Goal: Task Accomplishment & Management: Complete application form

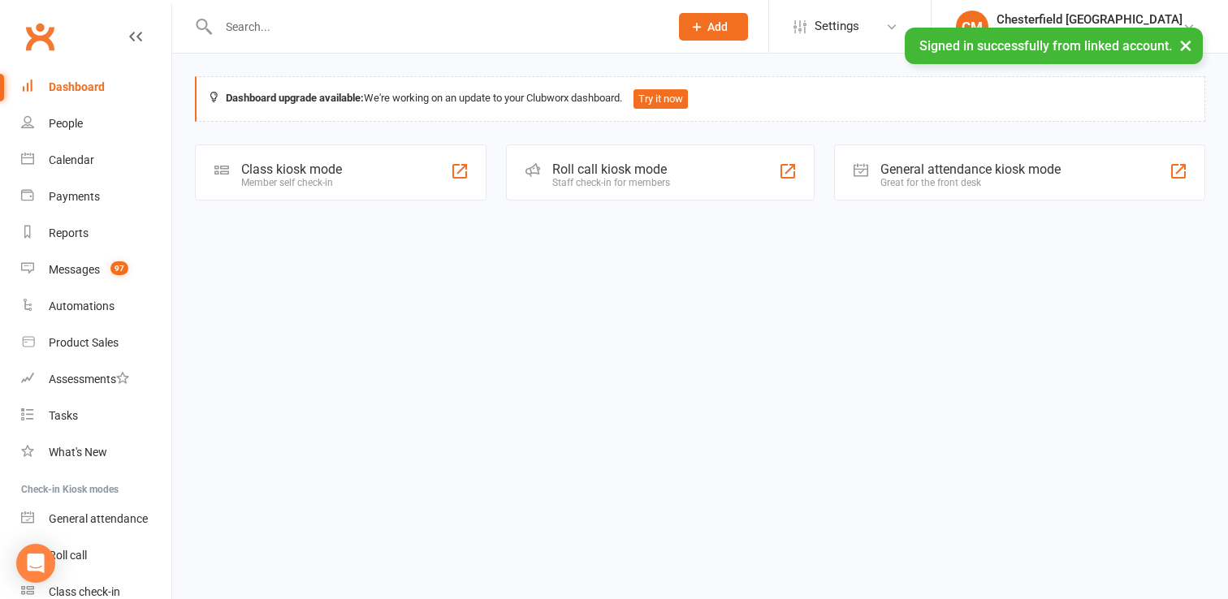
click at [748, 39] on button "Add" at bounding box center [713, 27] width 69 height 28
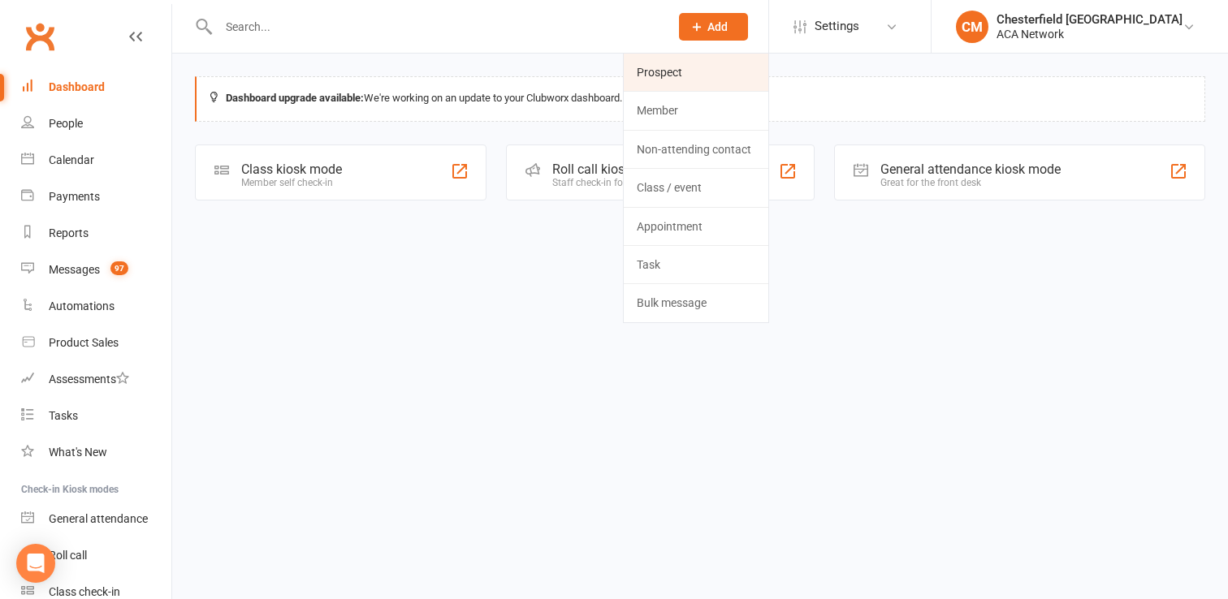
click at [740, 76] on link "Prospect" at bounding box center [696, 72] width 145 height 37
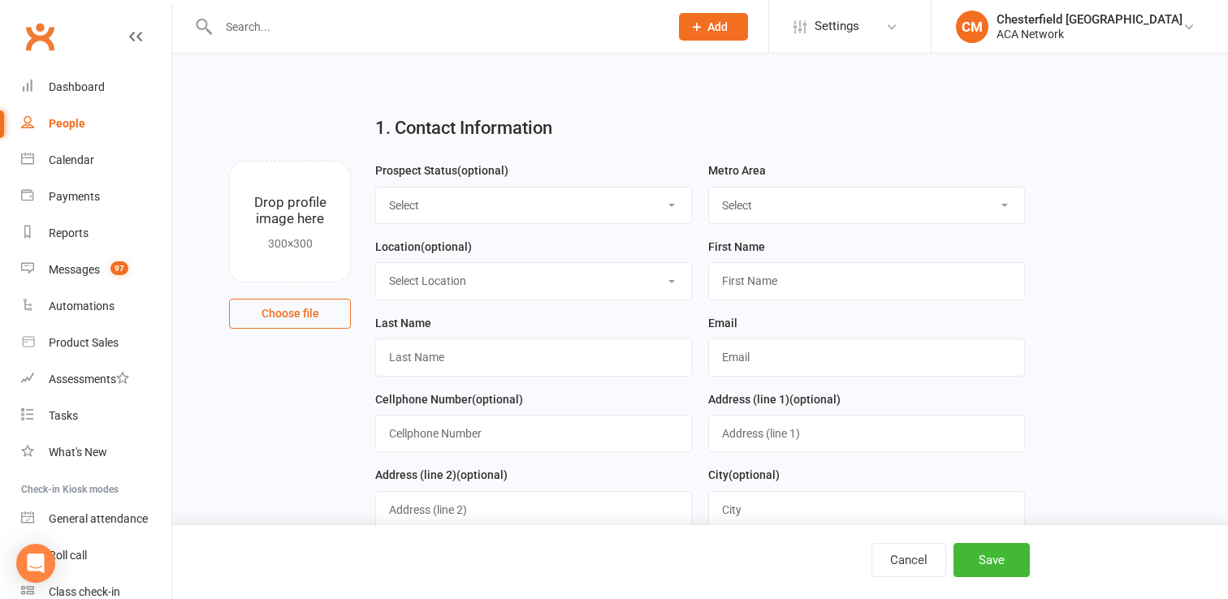
scroll to position [1, 0]
click at [490, 204] on select "Select Lead Guest Interview Not Interested" at bounding box center [533, 205] width 315 height 36
select select "Lead"
click at [500, 203] on select "Select Lead Guest Interview Not Interested" at bounding box center [533, 205] width 315 height 36
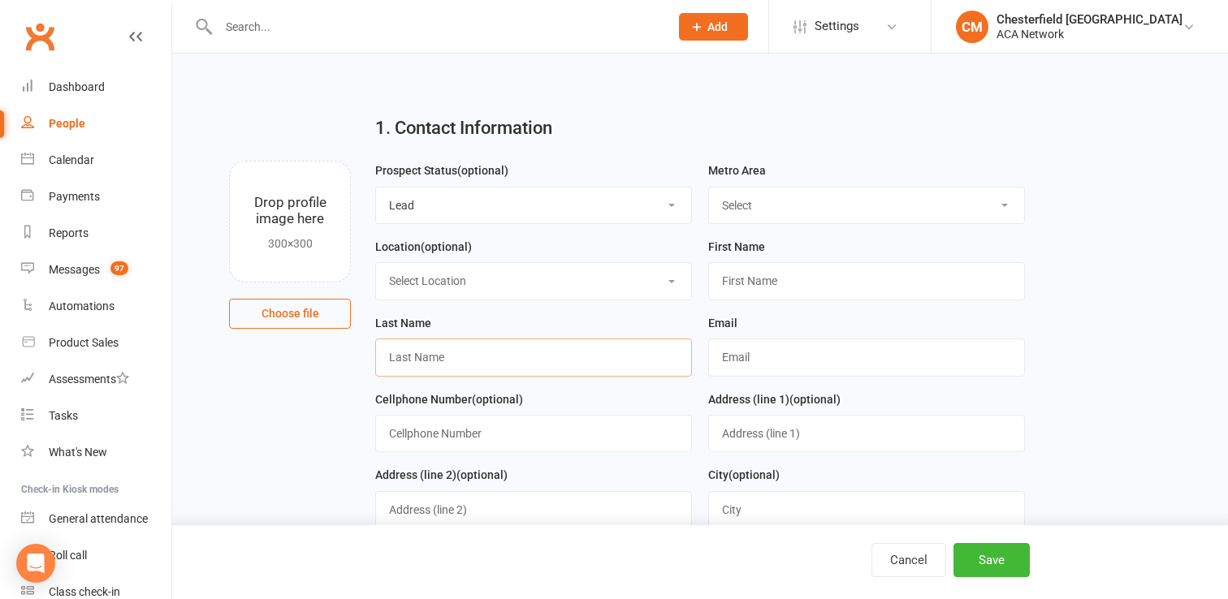
click at [479, 358] on input "text" at bounding box center [533, 357] width 317 height 37
click at [745, 373] on input "text" at bounding box center [866, 357] width 317 height 37
type input "[PERSON_NAME][EMAIL_ADDRESS][PERSON_NAME][DOMAIN_NAME]"
click at [582, 356] on input "text" at bounding box center [533, 357] width 317 height 37
type input "[PERSON_NAME]"
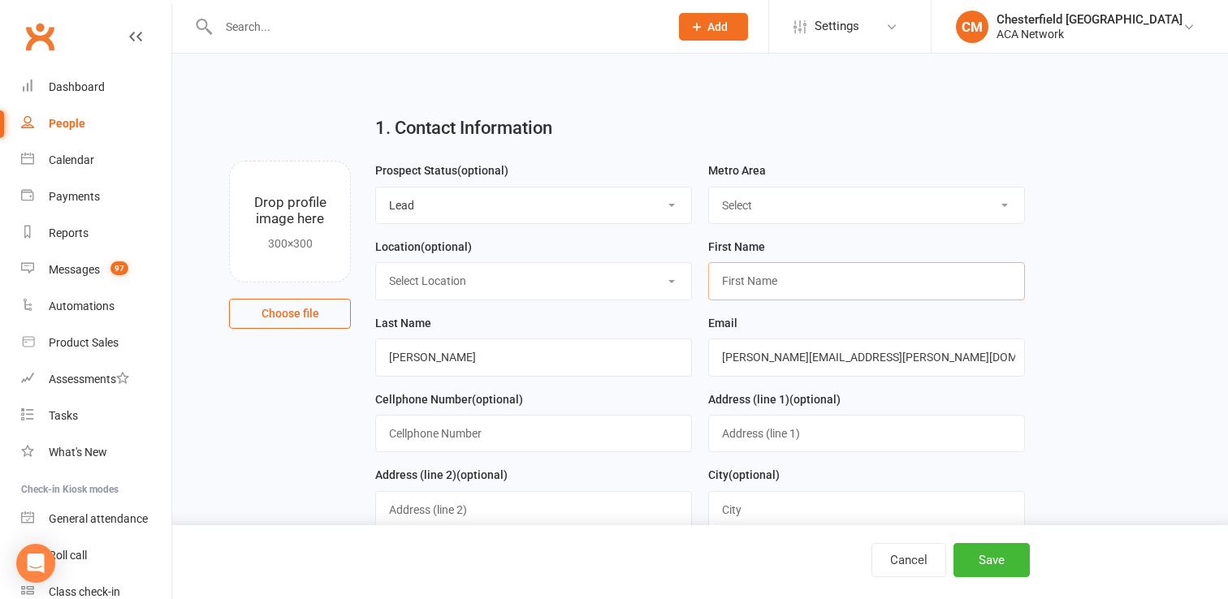
click at [745, 289] on input "text" at bounding box center [866, 280] width 317 height 37
type input "[PERSON_NAME]"
click at [888, 205] on select "Select ACA AL-Birmingham AL-Mobile AR-Ft. Smith AR-Little Rock AR-NW Arkansas A…" at bounding box center [866, 206] width 315 height 36
select select "MO-[GEOGRAPHIC_DATA][PERSON_NAME]"
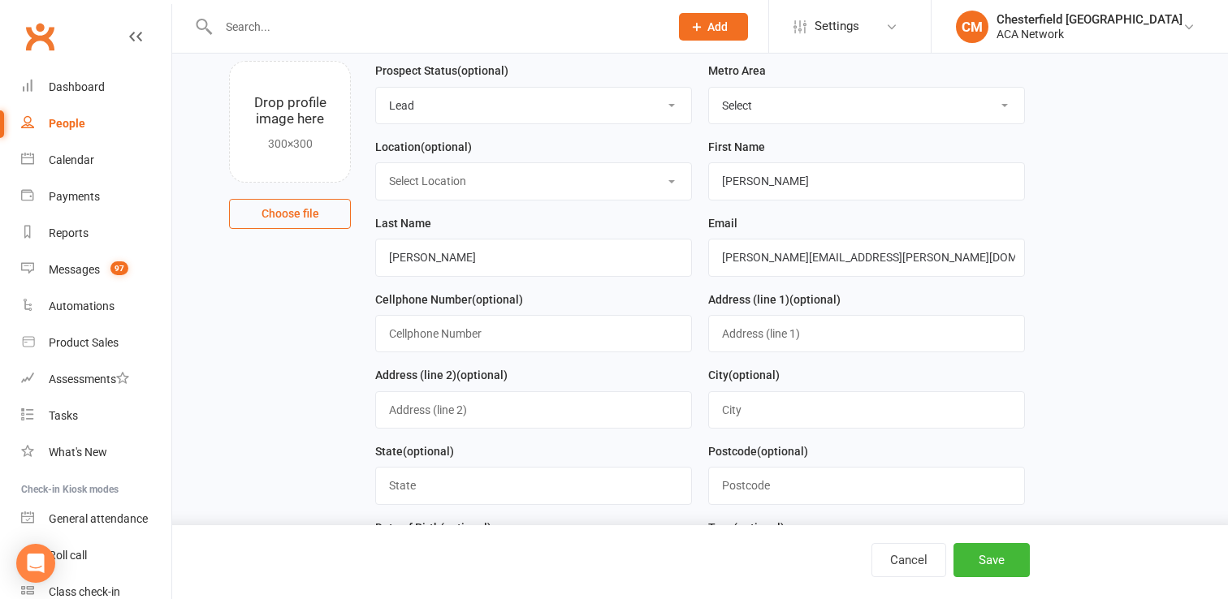
scroll to position [132, 0]
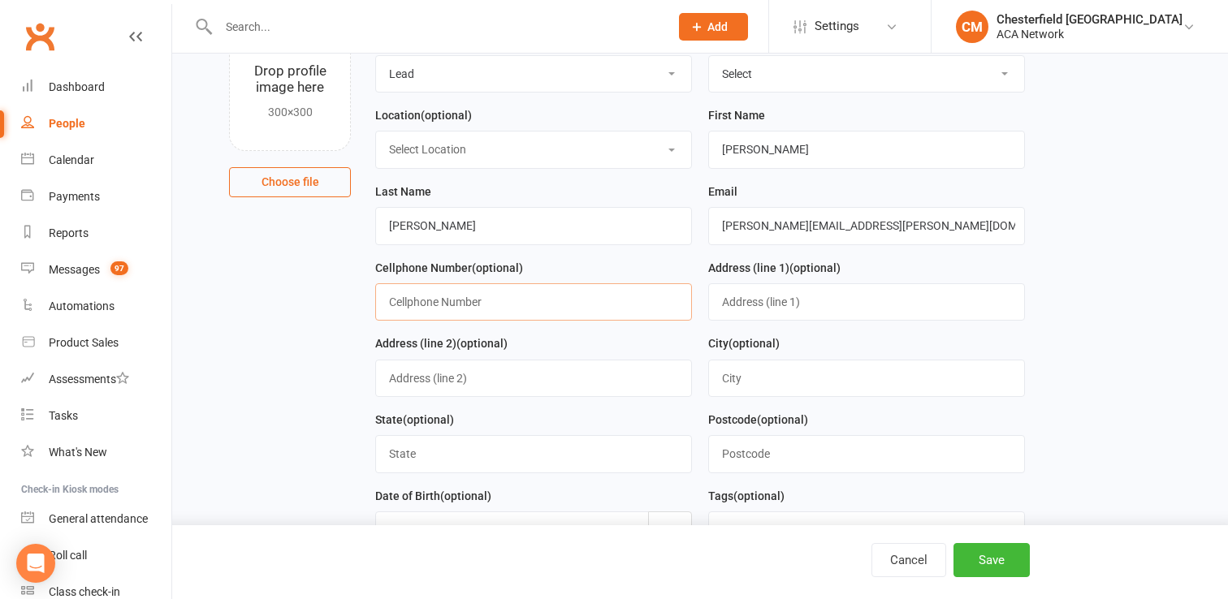
click at [606, 316] on input "text" at bounding box center [533, 301] width 317 height 37
type input "3147199223"
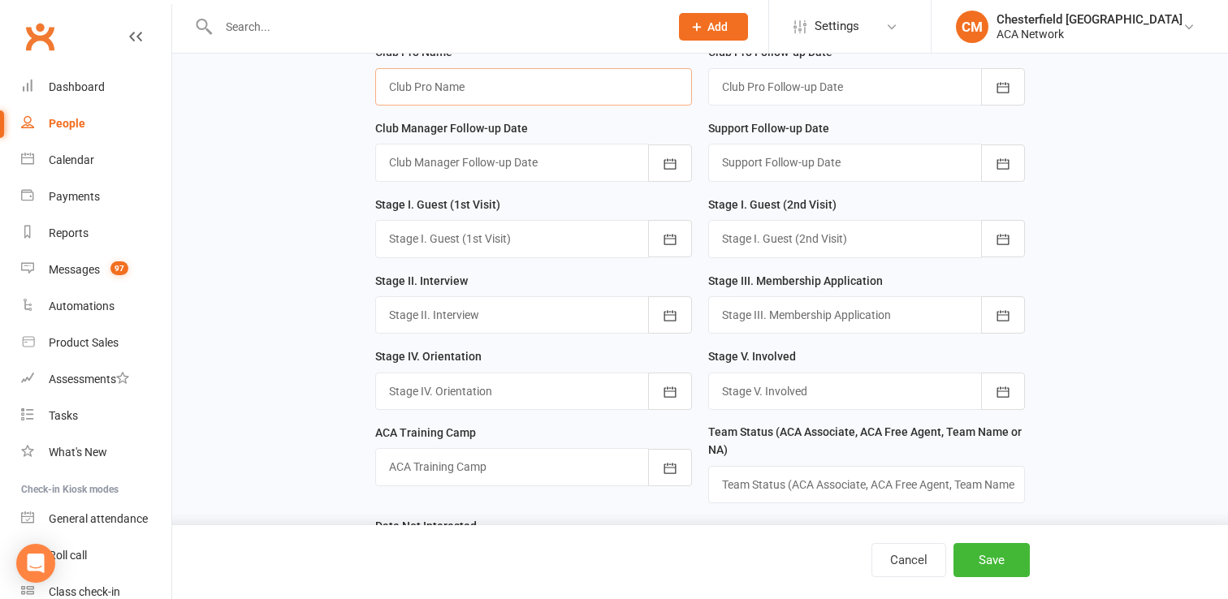
scroll to position [1011, 0]
click at [528, 97] on input "text" at bounding box center [533, 88] width 317 height 37
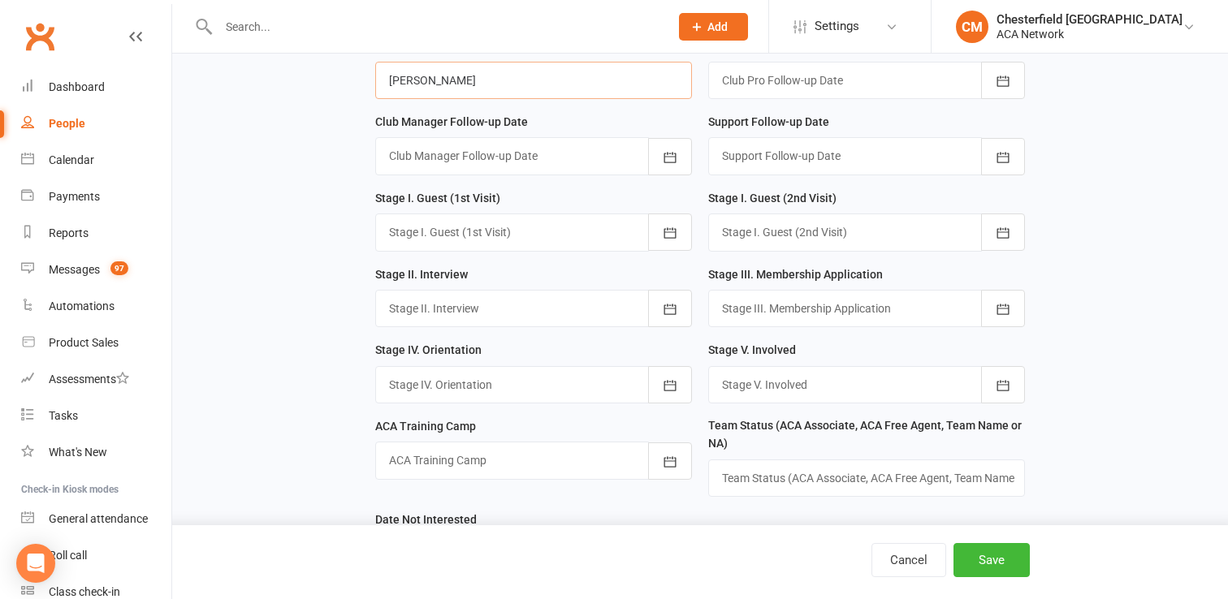
type input "[PERSON_NAME]"
click at [334, 178] on main "1. Contact Information Drop profile image here 300×300 Choose file Prospect Sta…" at bounding box center [700, 443] width 1010 height 2721
click at [985, 554] on button "Save" at bounding box center [991, 560] width 76 height 34
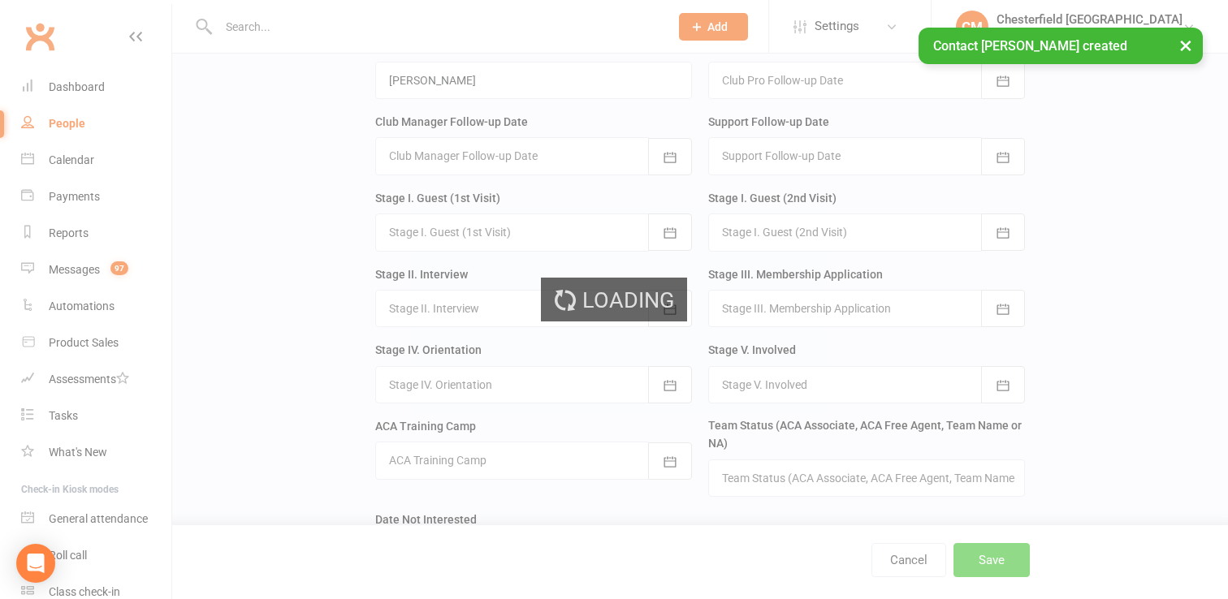
scroll to position [0, 0]
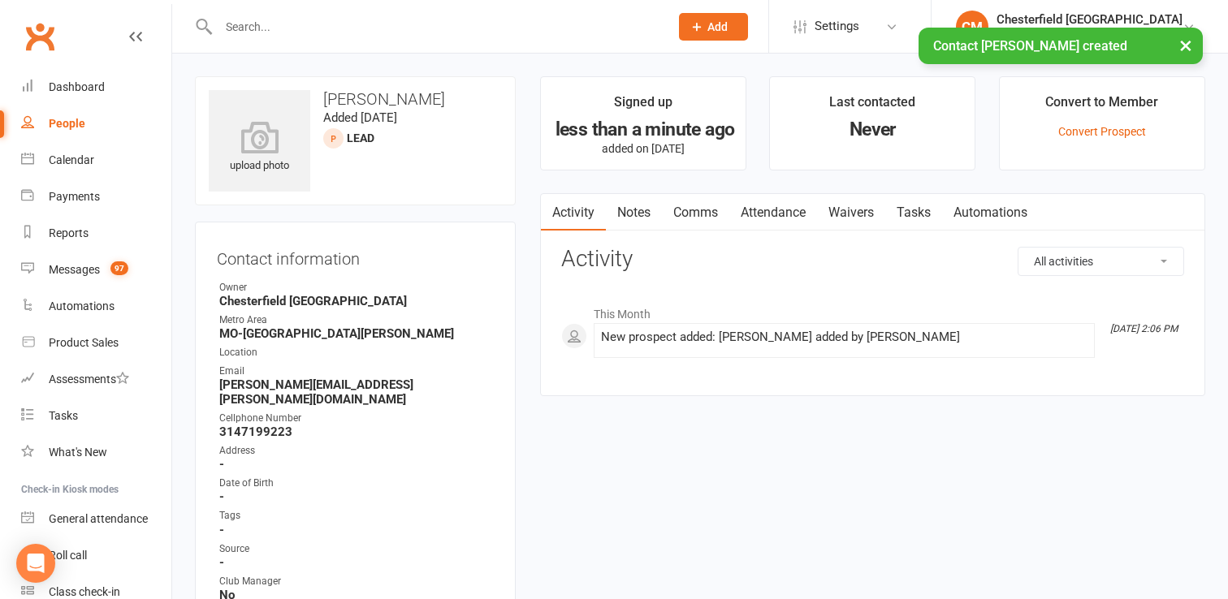
click at [878, 213] on link "Waivers" at bounding box center [851, 212] width 68 height 37
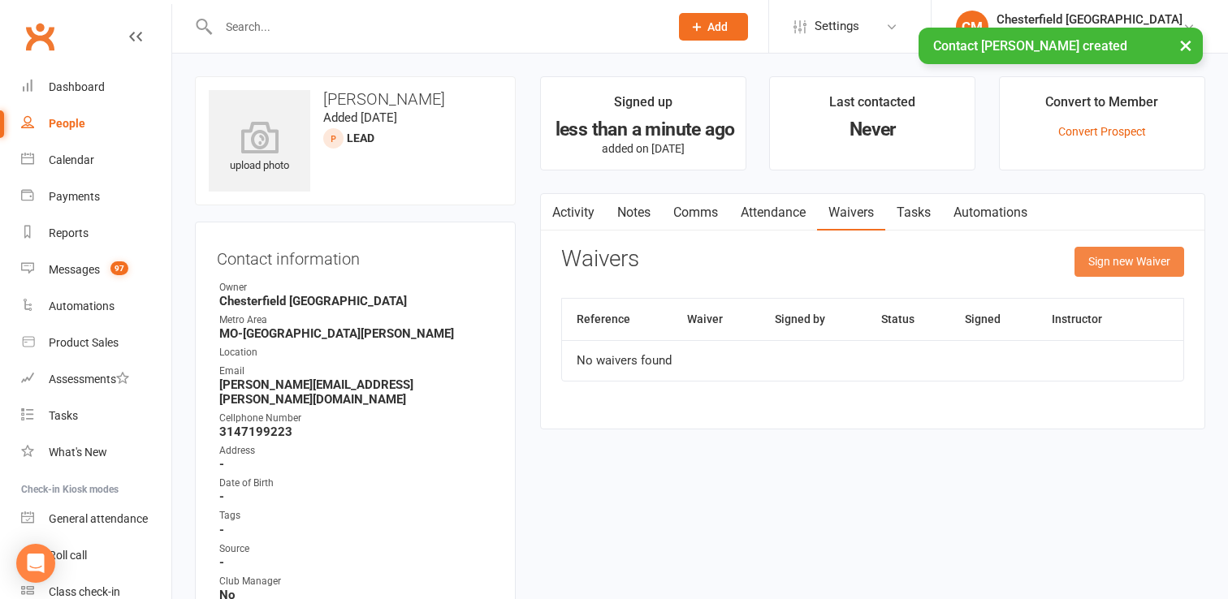
click at [1090, 269] on button "Sign new Waiver" at bounding box center [1129, 261] width 110 height 29
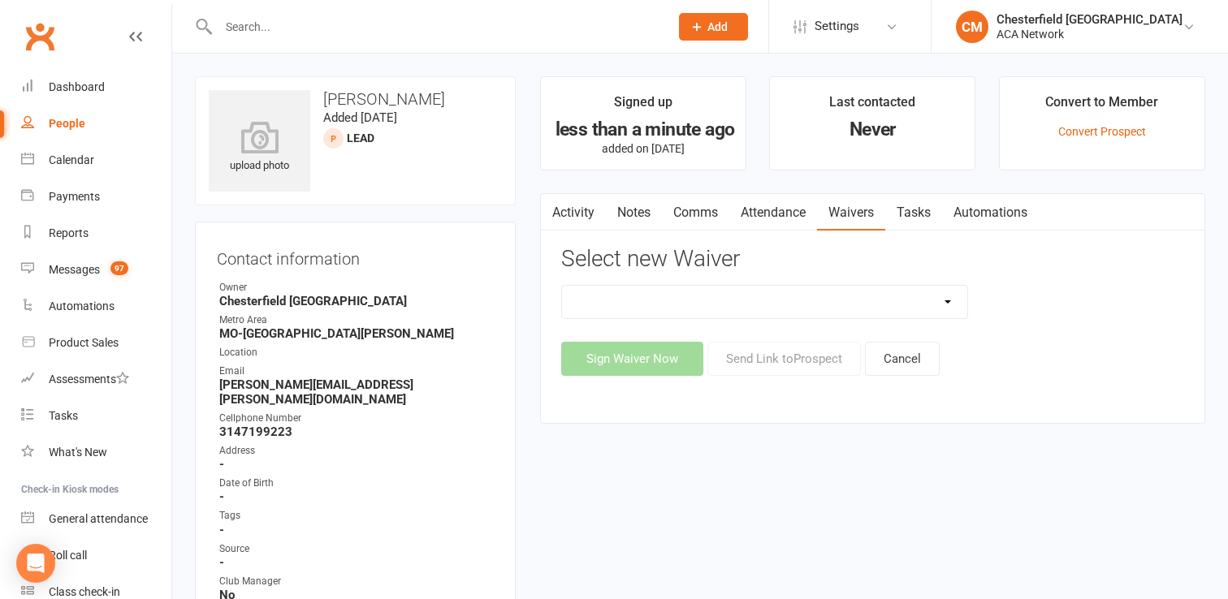
click at [785, 305] on select "ACA Business Club Membership Application ACA Membership Payment Update Form" at bounding box center [765, 302] width 406 height 32
select select "10818"
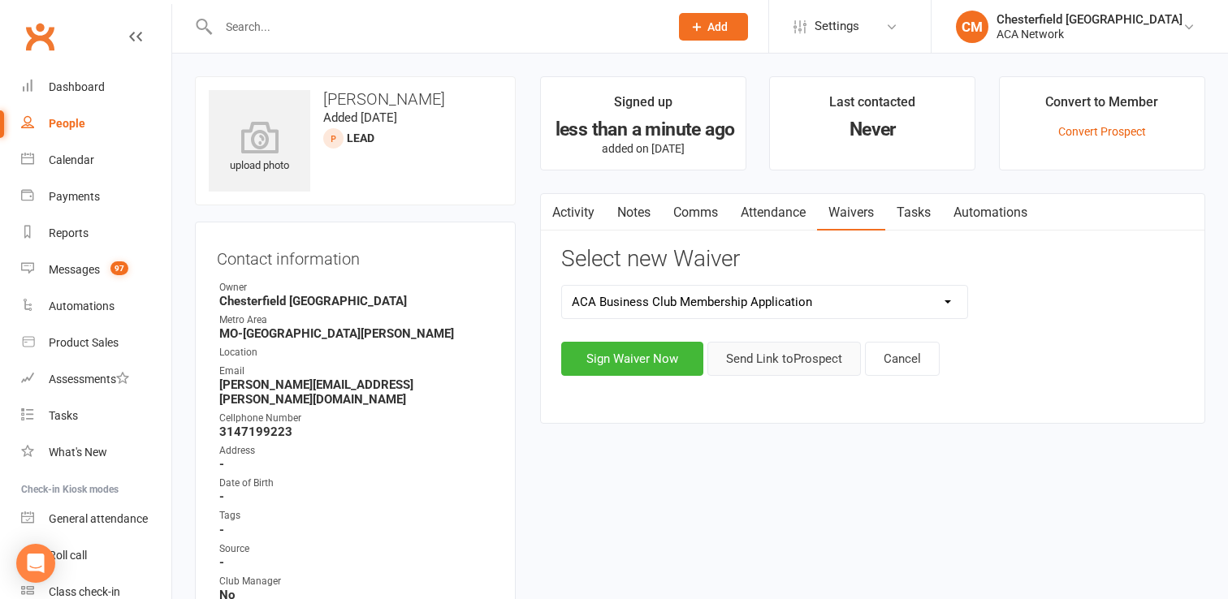
click at [755, 364] on button "Send Link to Prospect" at bounding box center [783, 359] width 153 height 34
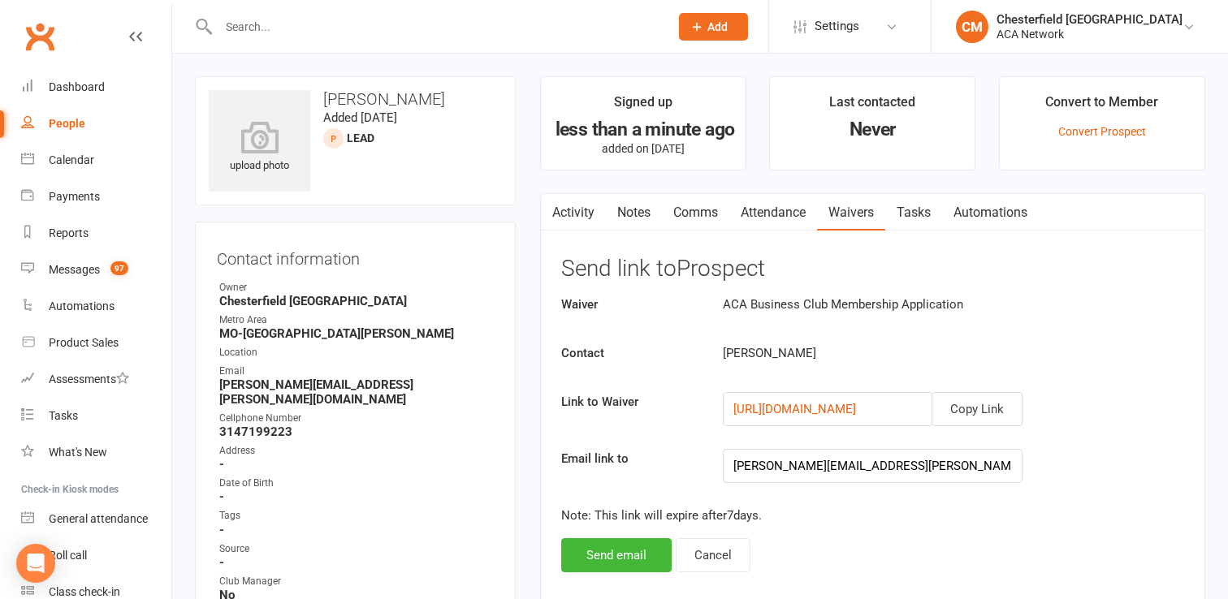
scroll to position [4, 0]
click at [956, 411] on button "Copy Link" at bounding box center [976, 409] width 91 height 34
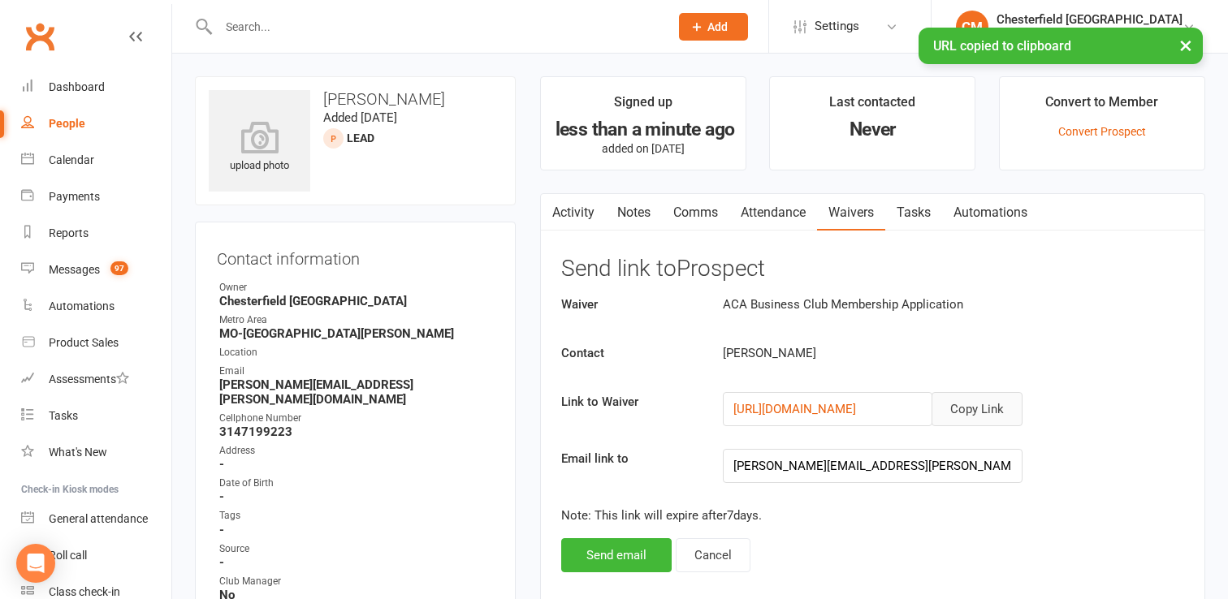
scroll to position [0, 0]
click at [595, 555] on button "Send email" at bounding box center [616, 555] width 110 height 34
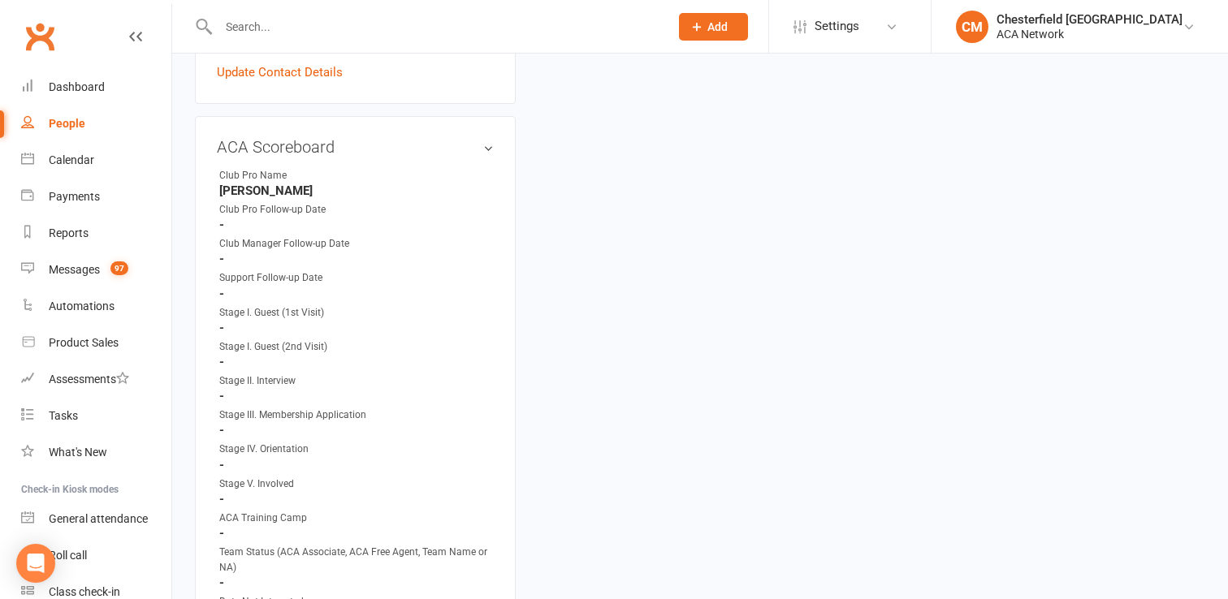
scroll to position [718, 0]
click at [461, 138] on link "edit" at bounding box center [464, 145] width 19 height 14
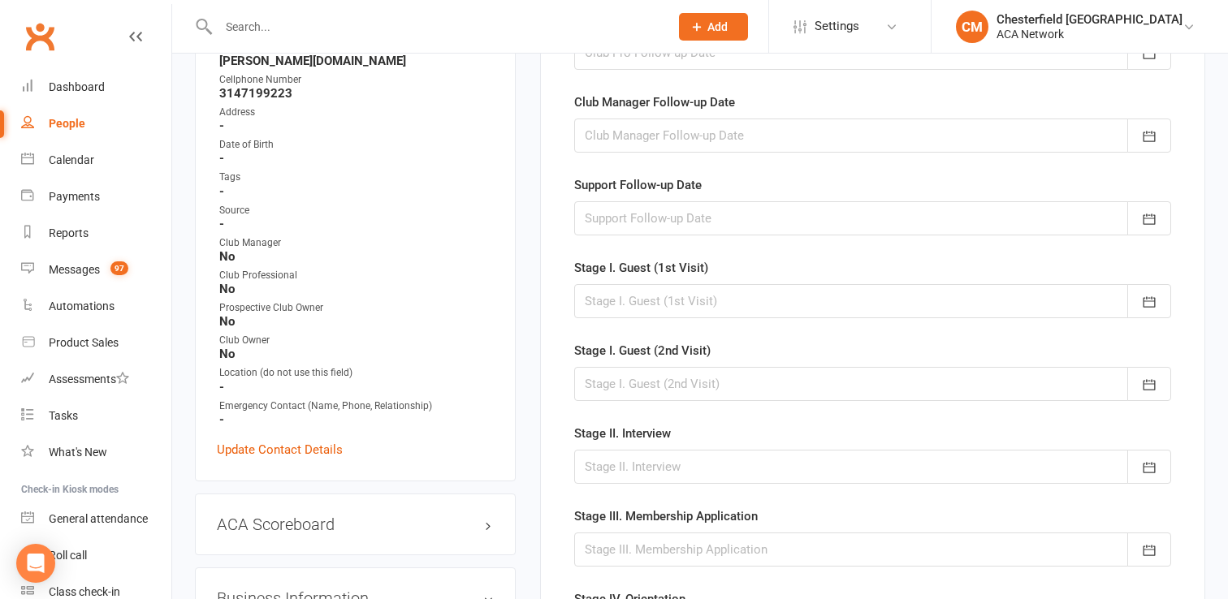
scroll to position [343, 0]
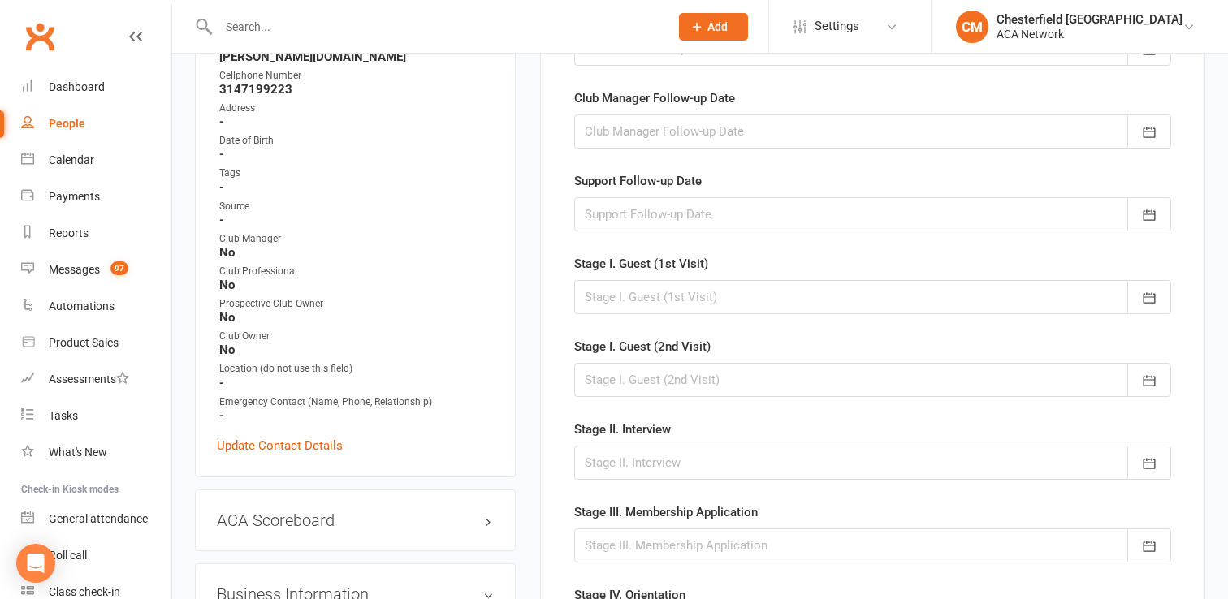
click at [715, 304] on div at bounding box center [872, 297] width 597 height 34
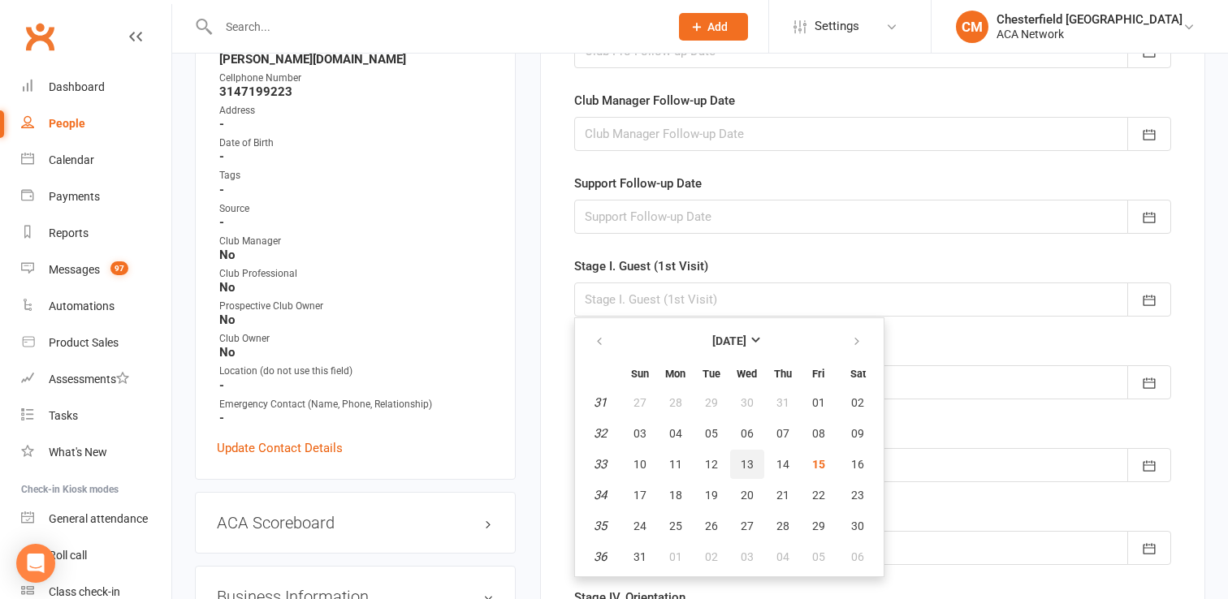
click at [749, 459] on span "13" at bounding box center [746, 464] width 13 height 13
type input "13 Aug 2025"
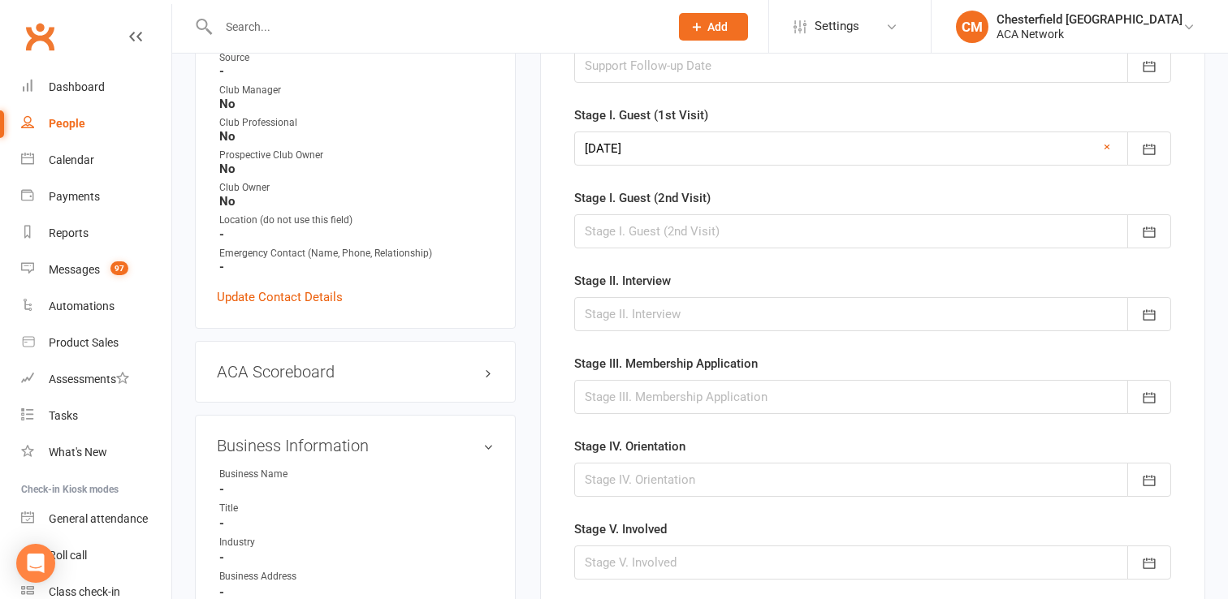
scroll to position [490, 0]
click at [739, 314] on div at bounding box center [872, 316] width 597 height 34
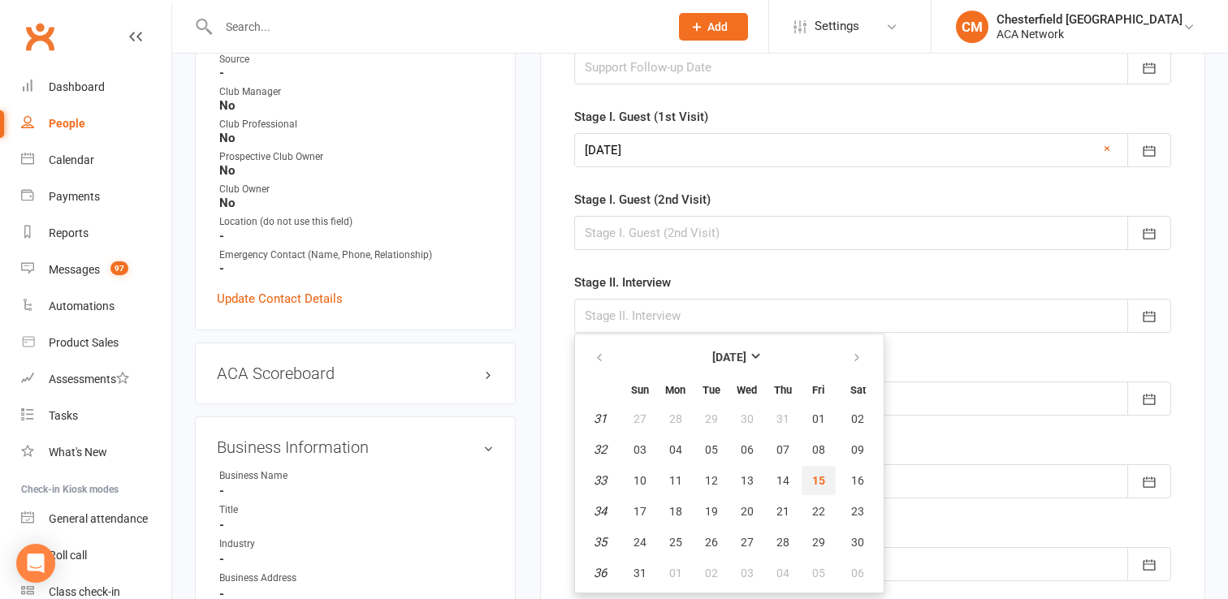
click at [825, 477] on button "15" at bounding box center [818, 480] width 34 height 29
type input "15 Aug 2025"
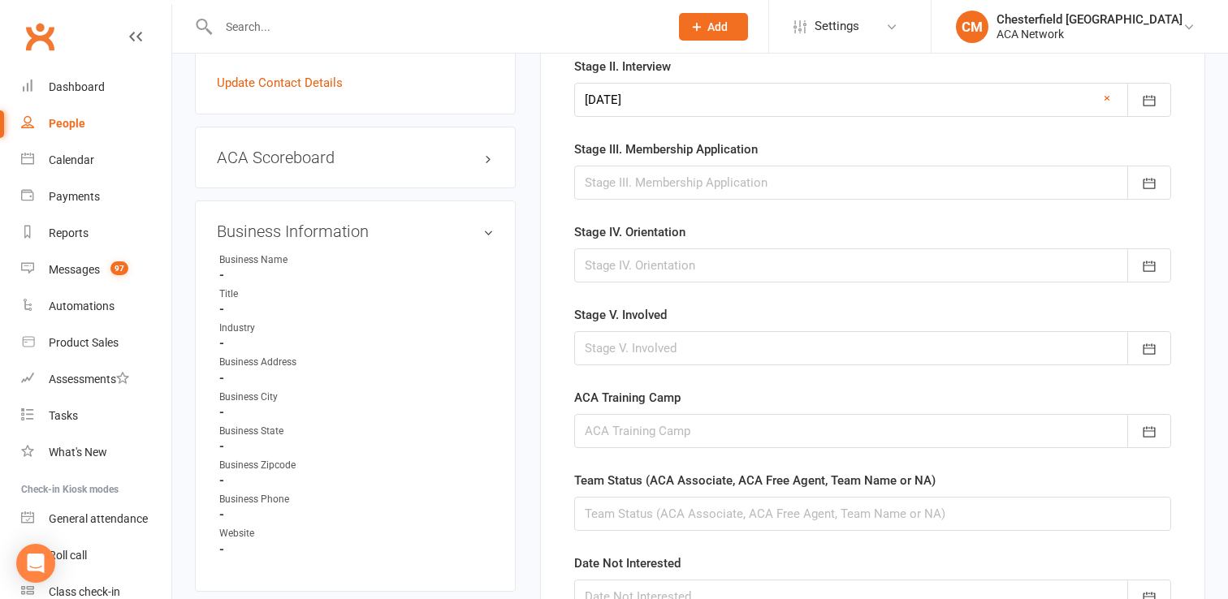
scroll to position [707, 0]
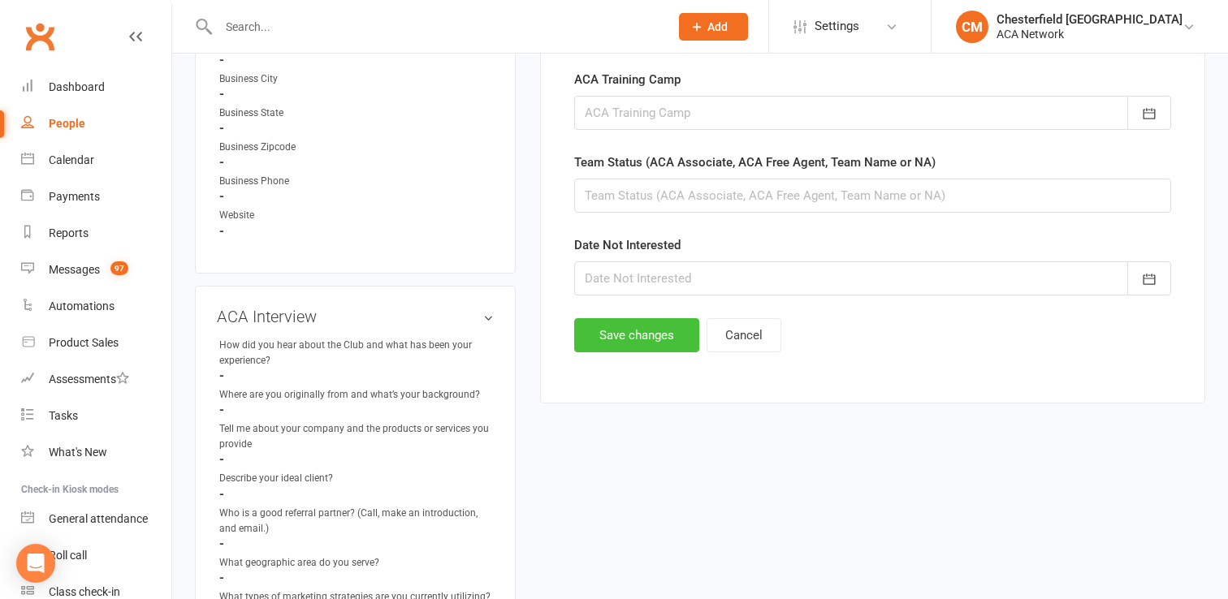
click at [662, 339] on button "Save changes" at bounding box center [636, 335] width 125 height 34
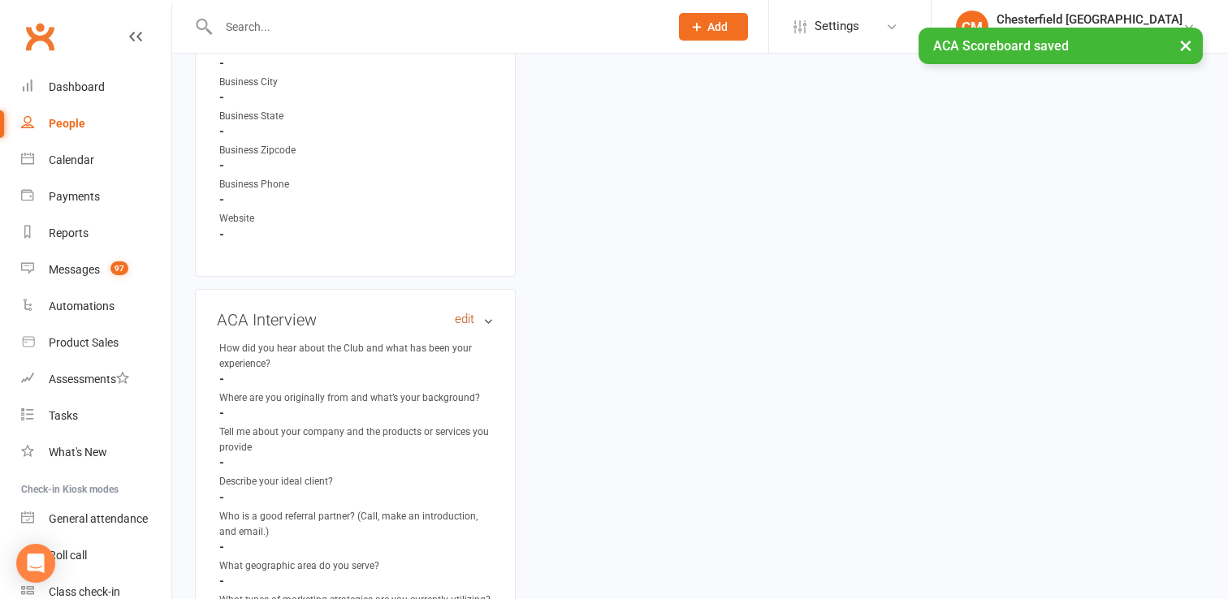
click at [460, 313] on link "edit" at bounding box center [464, 320] width 19 height 14
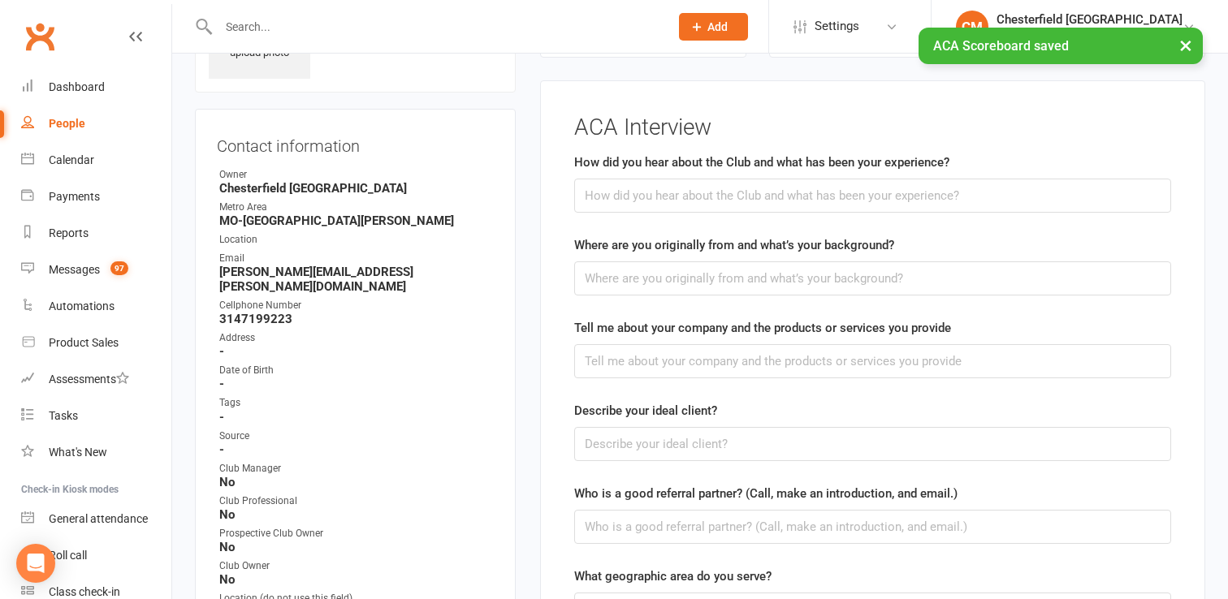
scroll to position [111, 0]
click at [641, 192] on input "text" at bounding box center [872, 197] width 597 height 34
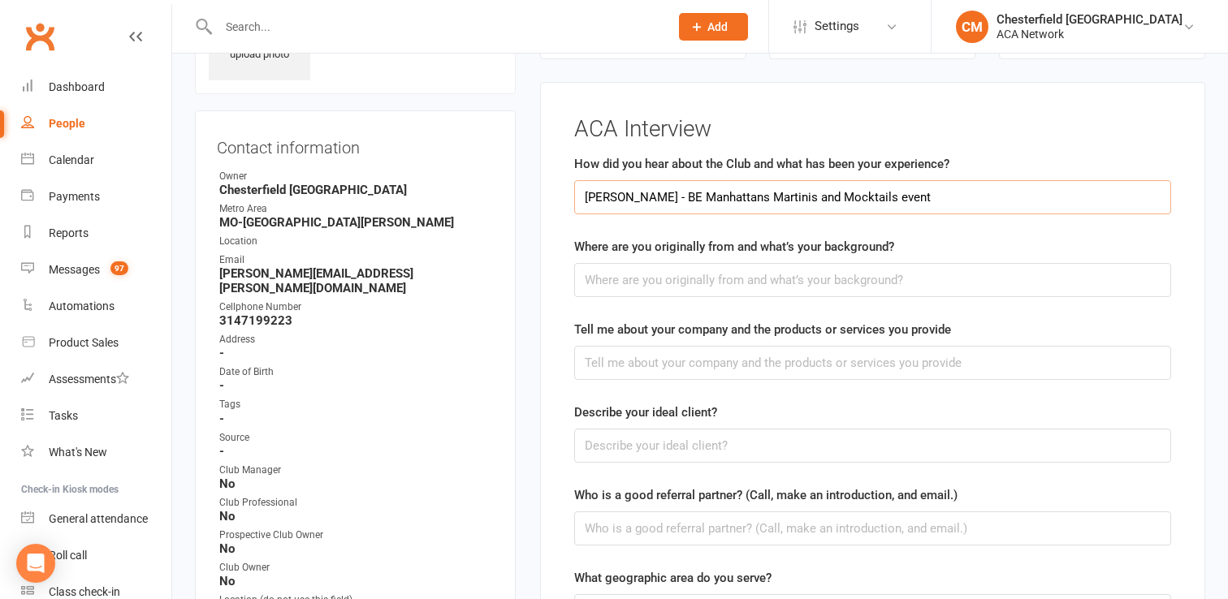
type input "[PERSON_NAME] - BE Manhattans Martinis and Mocktails event"
click at [607, 281] on input "text" at bounding box center [872, 280] width 597 height 34
click at [783, 369] on input "text" at bounding box center [872, 363] width 597 height 34
type input "Business Banking"
click at [821, 449] on input "text" at bounding box center [872, 446] width 597 height 34
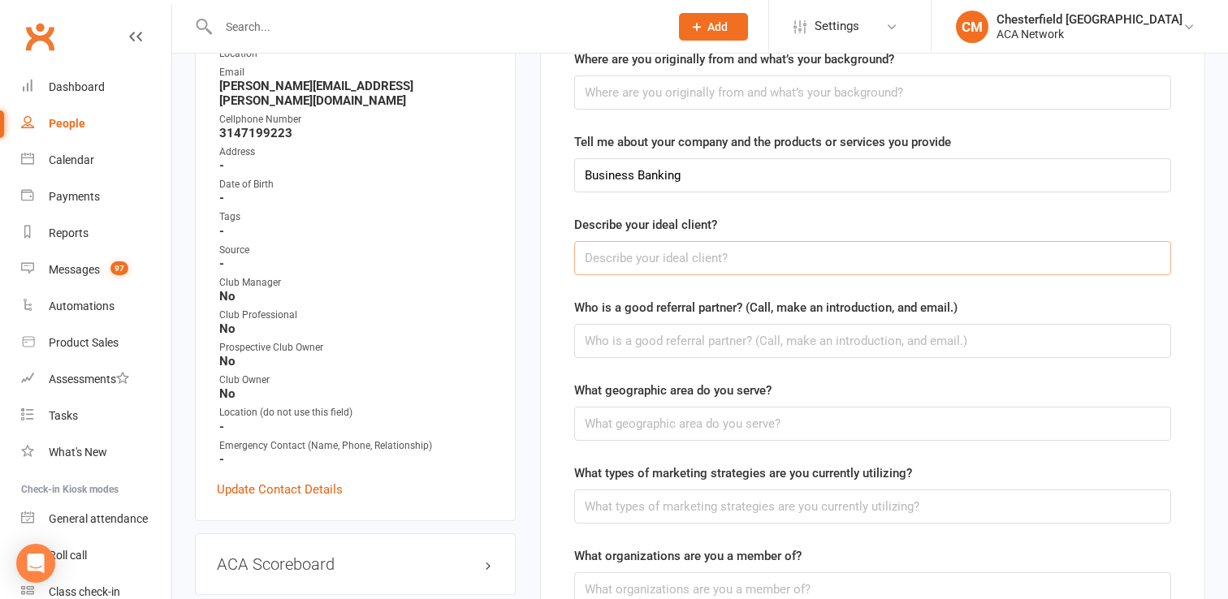
scroll to position [300, 0]
type input "$20M"
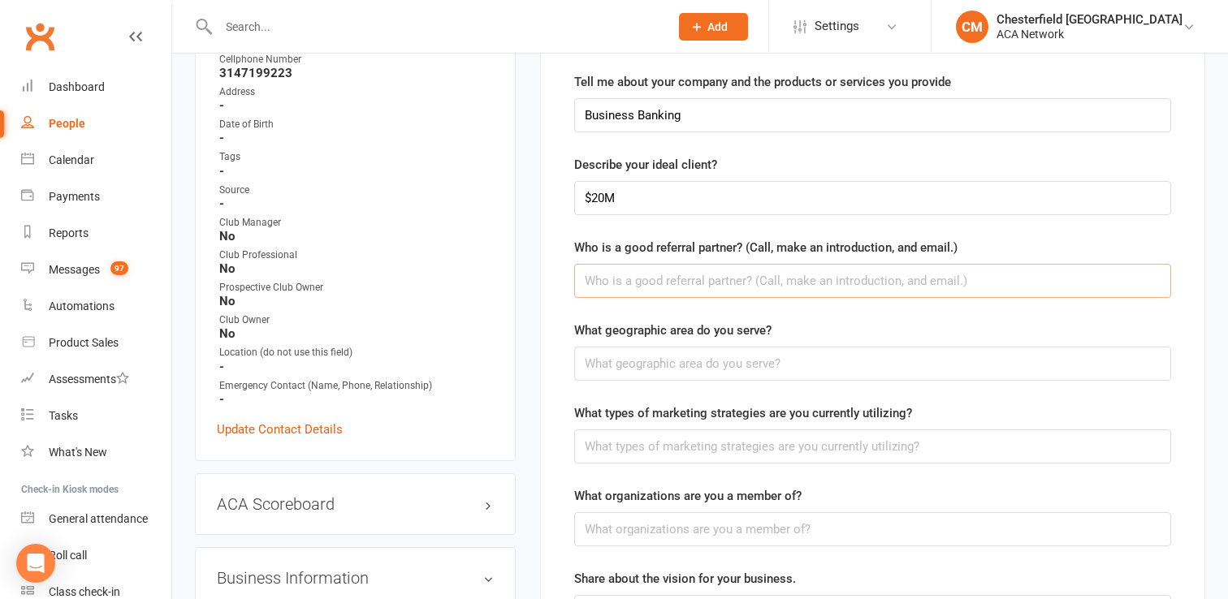
scroll to position [371, 0]
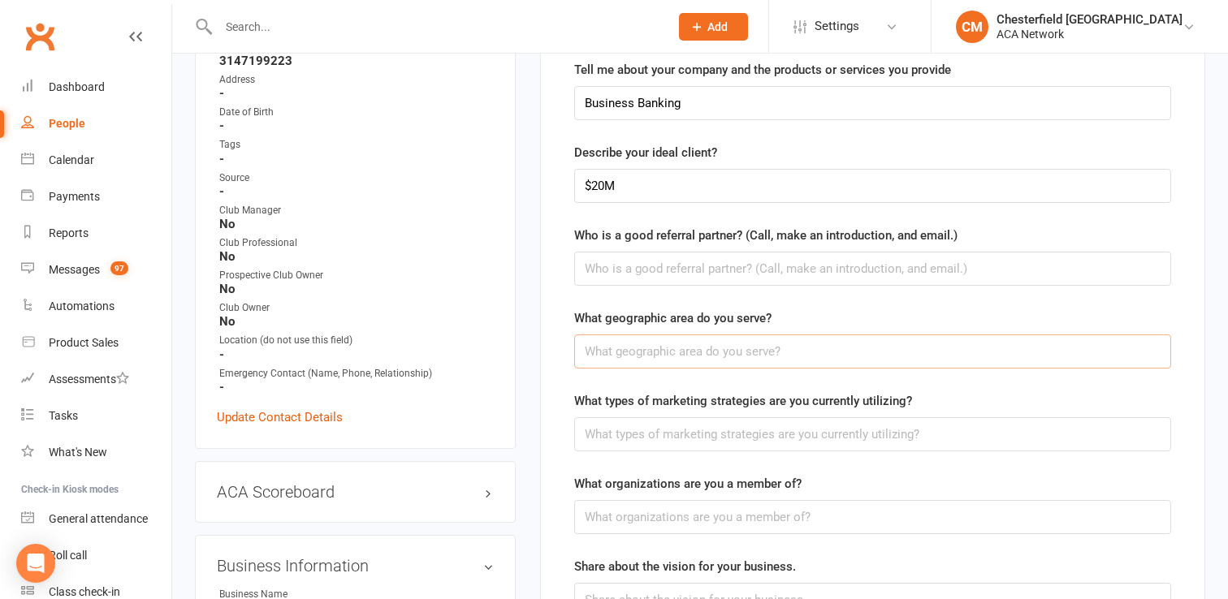
click at [712, 350] on input "text" at bounding box center [872, 352] width 597 height 34
type input "STL"
click at [667, 426] on input "text" at bounding box center [872, 434] width 597 height 34
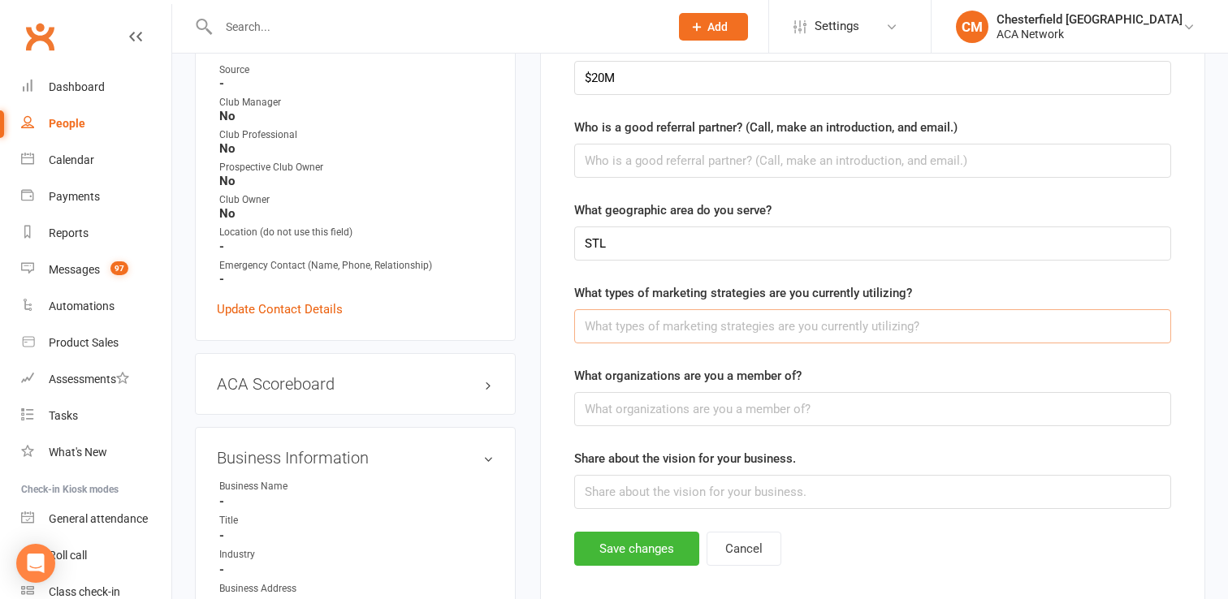
scroll to position [482, 0]
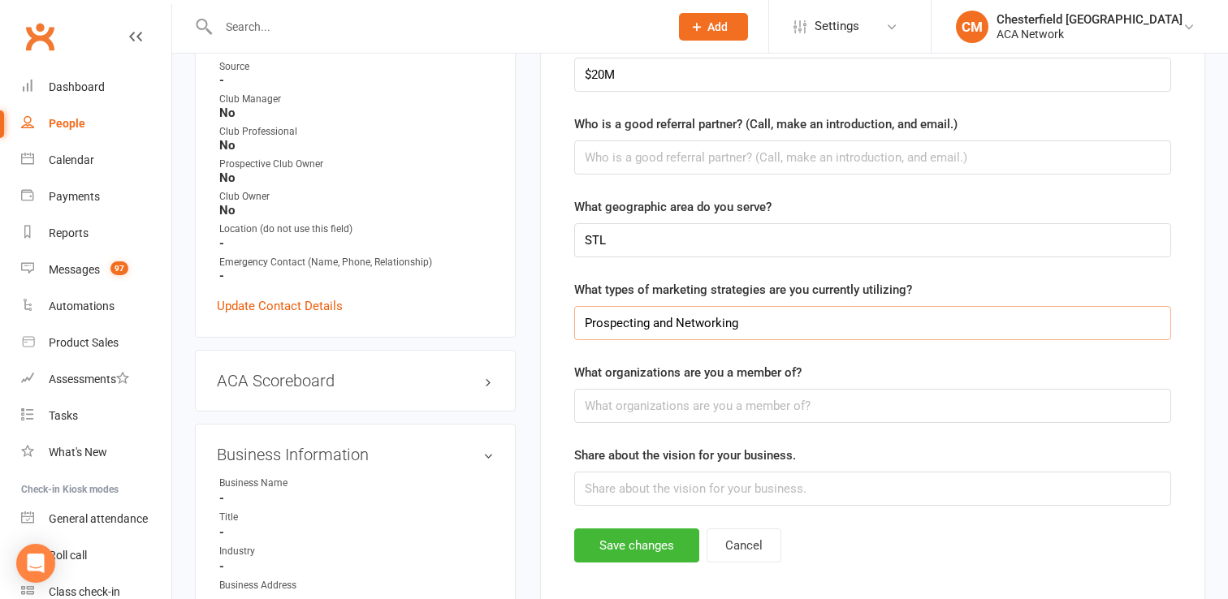
type input "Prospecting and Networking"
click at [818, 405] on input "text" at bounding box center [872, 406] width 597 height 34
type input "MAC"
click at [783, 476] on input "text" at bounding box center [872, 489] width 597 height 34
type input "Helping other and educating while building a solid book of business"
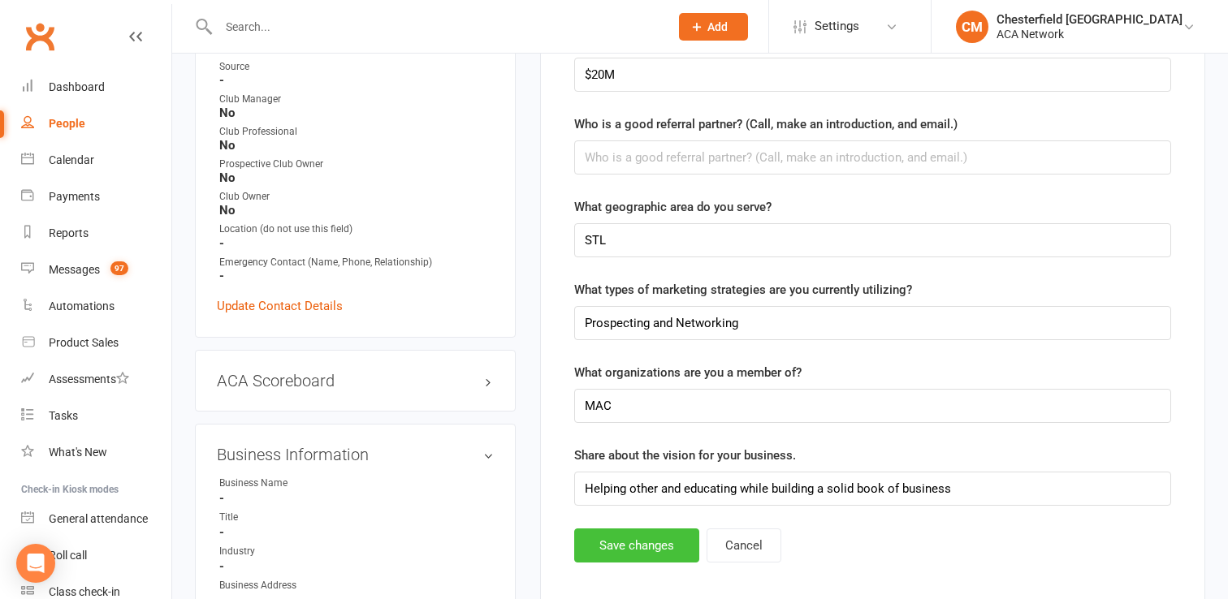
click at [635, 545] on button "Save changes" at bounding box center [636, 546] width 125 height 34
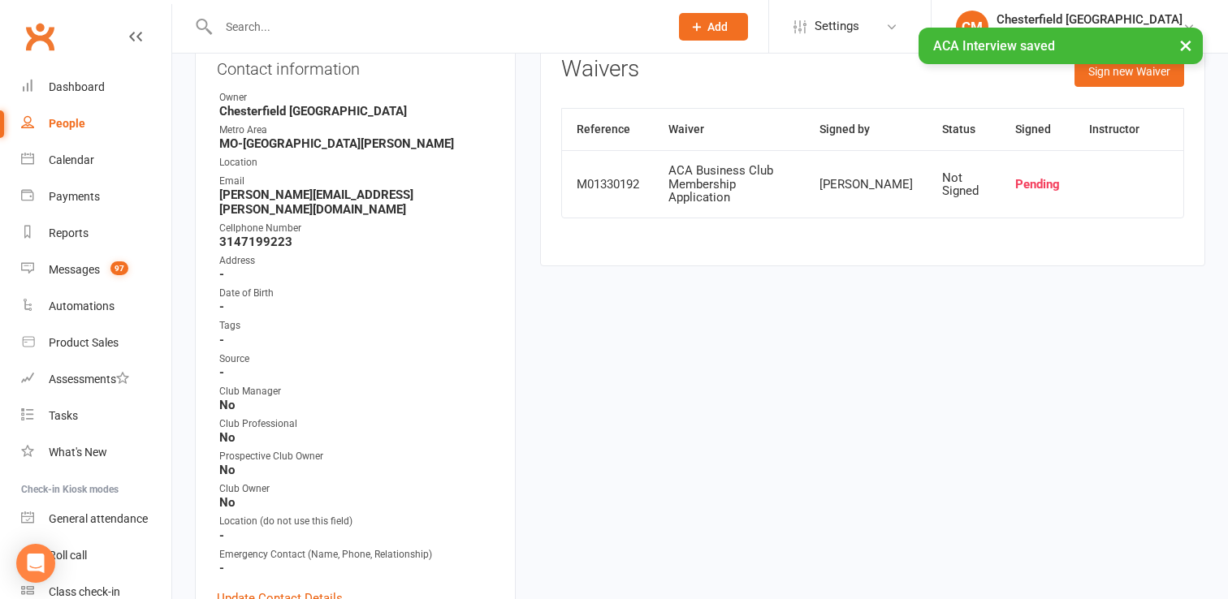
scroll to position [0, 0]
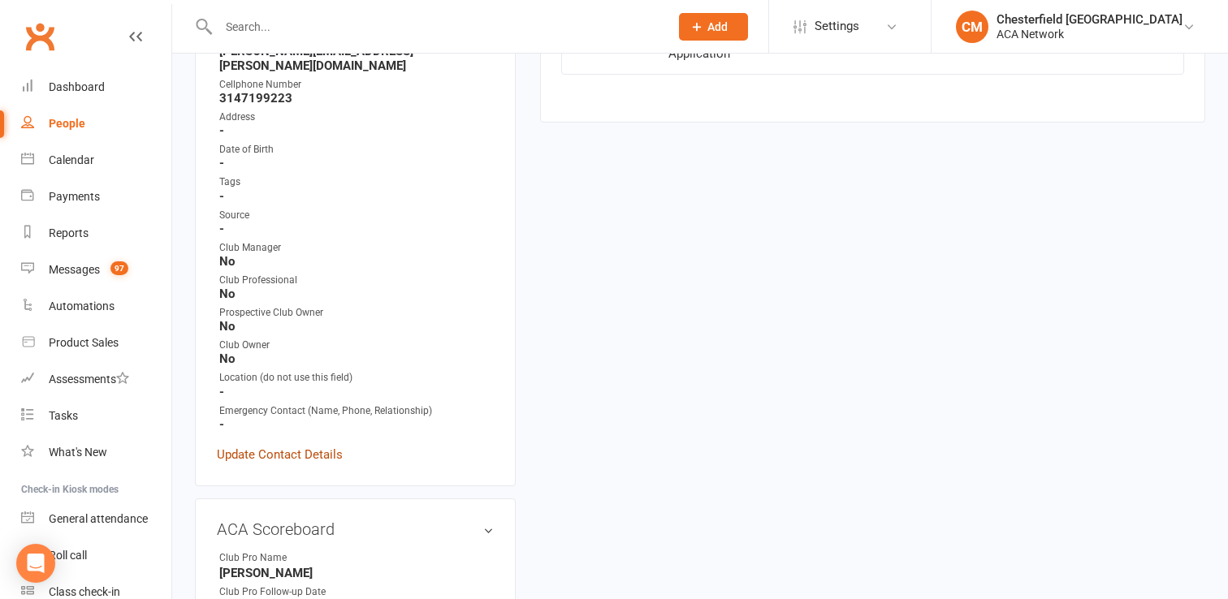
click at [271, 445] on link "Update Contact Details" at bounding box center [280, 454] width 126 height 19
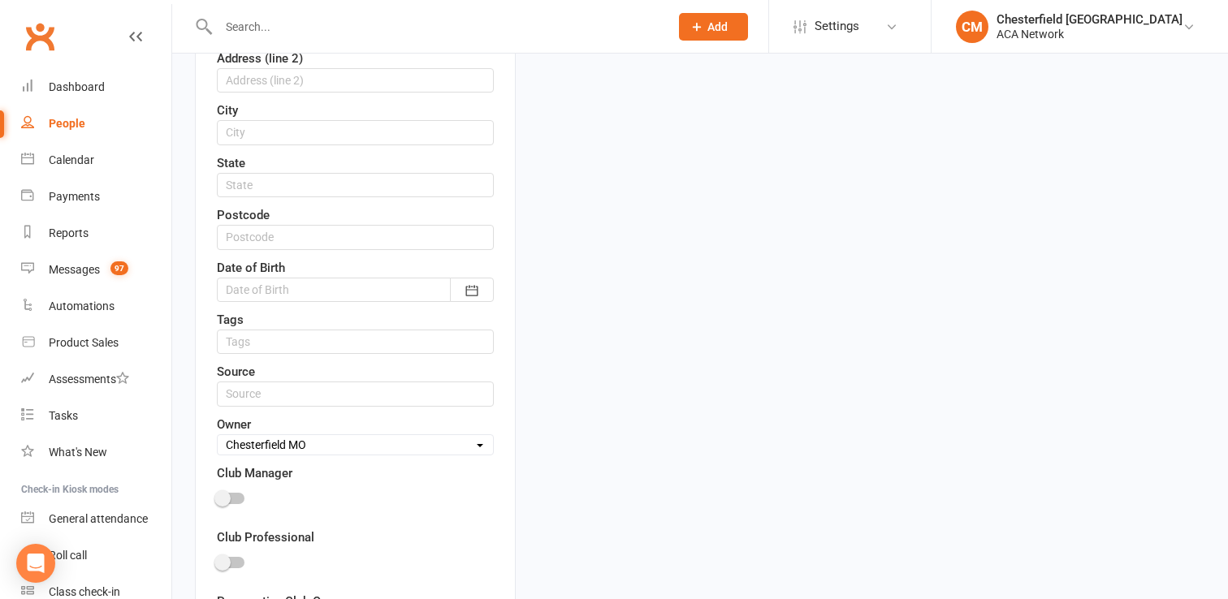
scroll to position [659, 0]
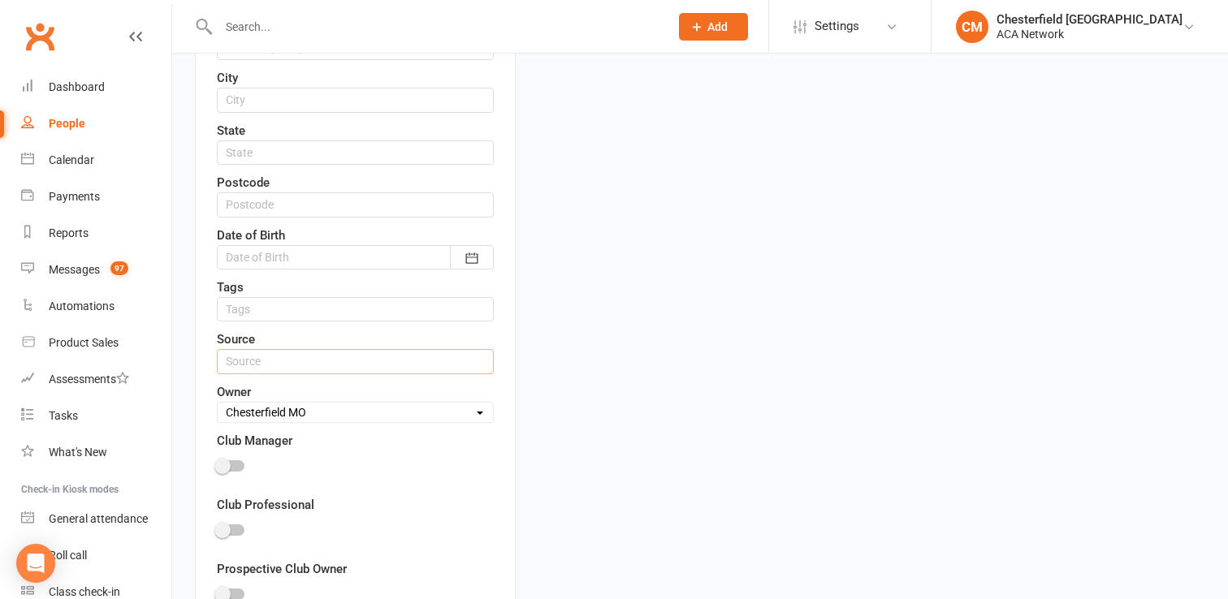
click at [300, 361] on input "text" at bounding box center [355, 361] width 277 height 24
type input "[PERSON_NAME]"
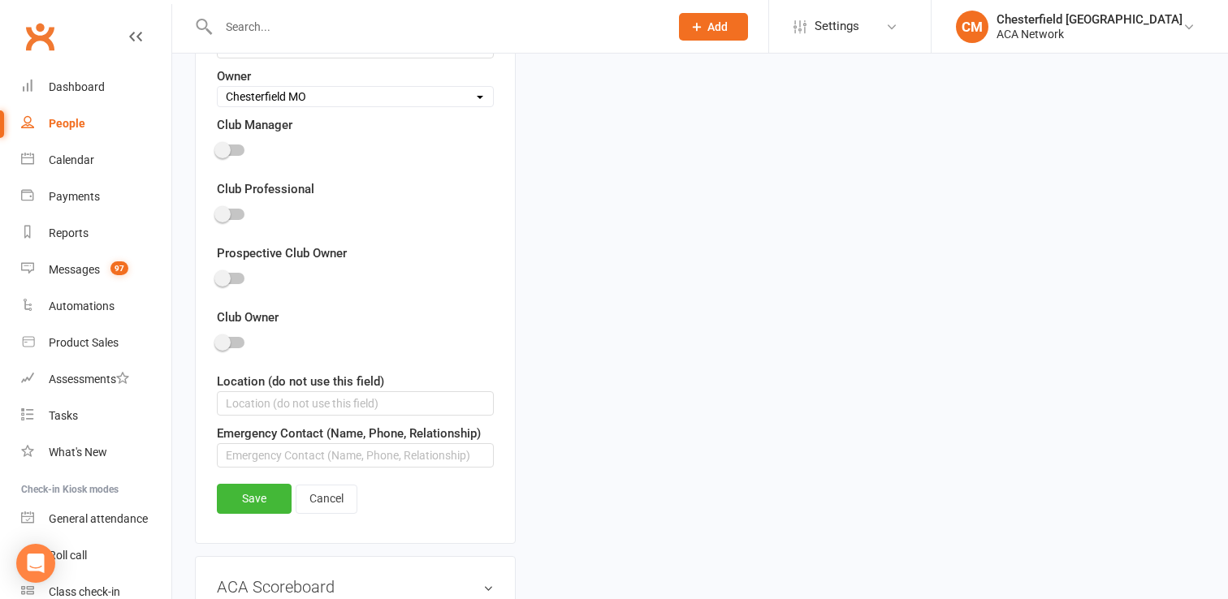
scroll to position [996, 0]
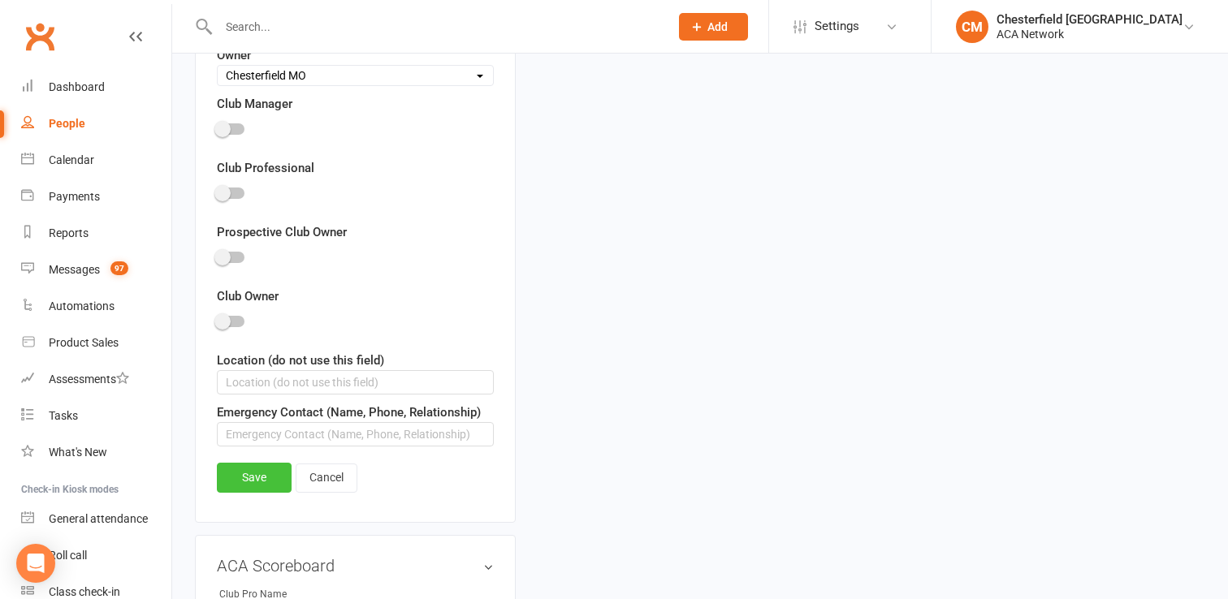
click at [278, 477] on link "Save" at bounding box center [254, 477] width 75 height 29
